Goal: Communication & Community: Ask a question

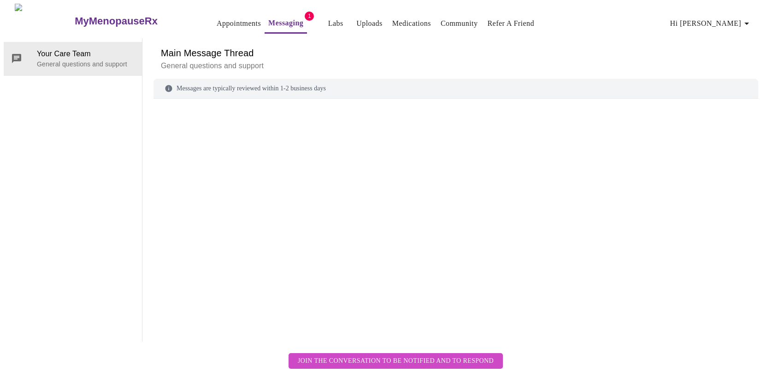
scroll to position [35, 0]
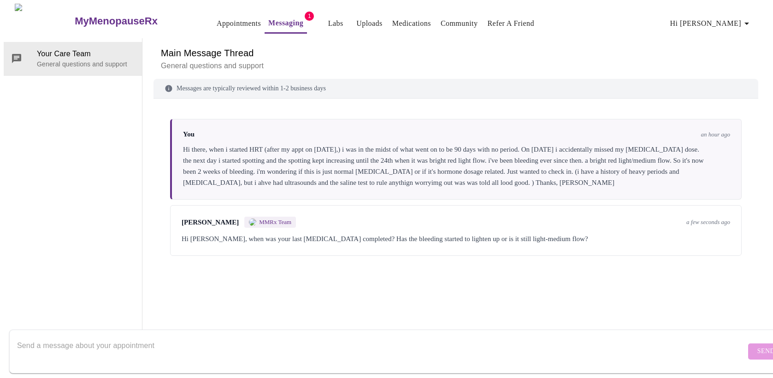
click at [89, 342] on textarea "Send a message about your appointment" at bounding box center [381, 350] width 728 height 29
click at [137, 336] on textarea "my last ultrasound was in november i think." at bounding box center [381, 350] width 728 height 29
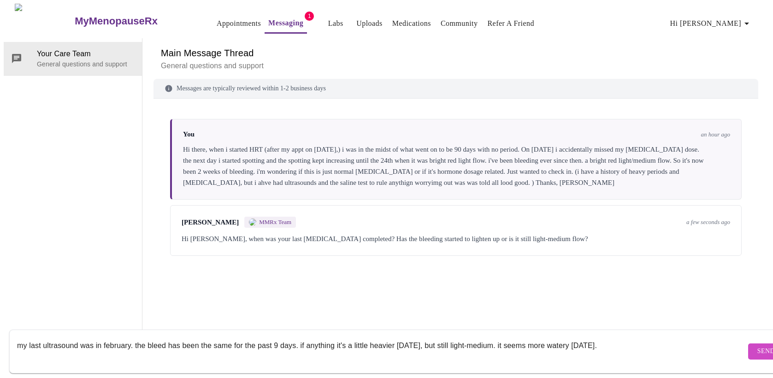
type textarea "my last ultrasound was in february. the bleed has been the same for the past 9 …"
click at [757, 346] on span "Send" at bounding box center [766, 352] width 18 height 12
